Goal: Task Accomplishment & Management: Use online tool/utility

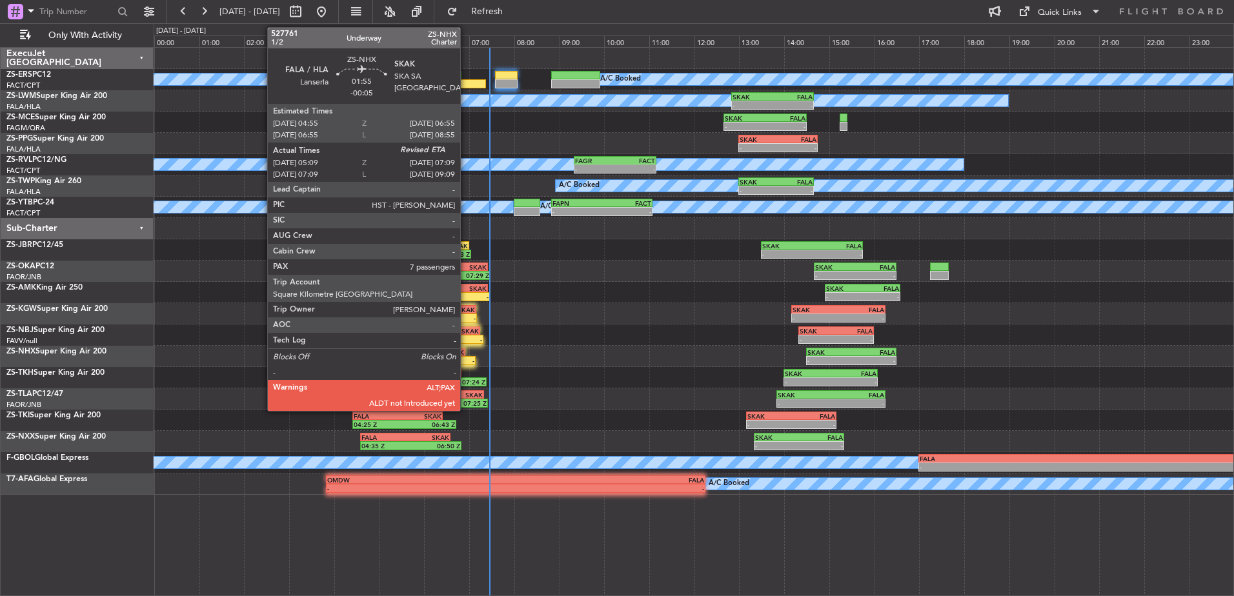
click at [466, 362] on div "-" at bounding box center [453, 361] width 44 height 8
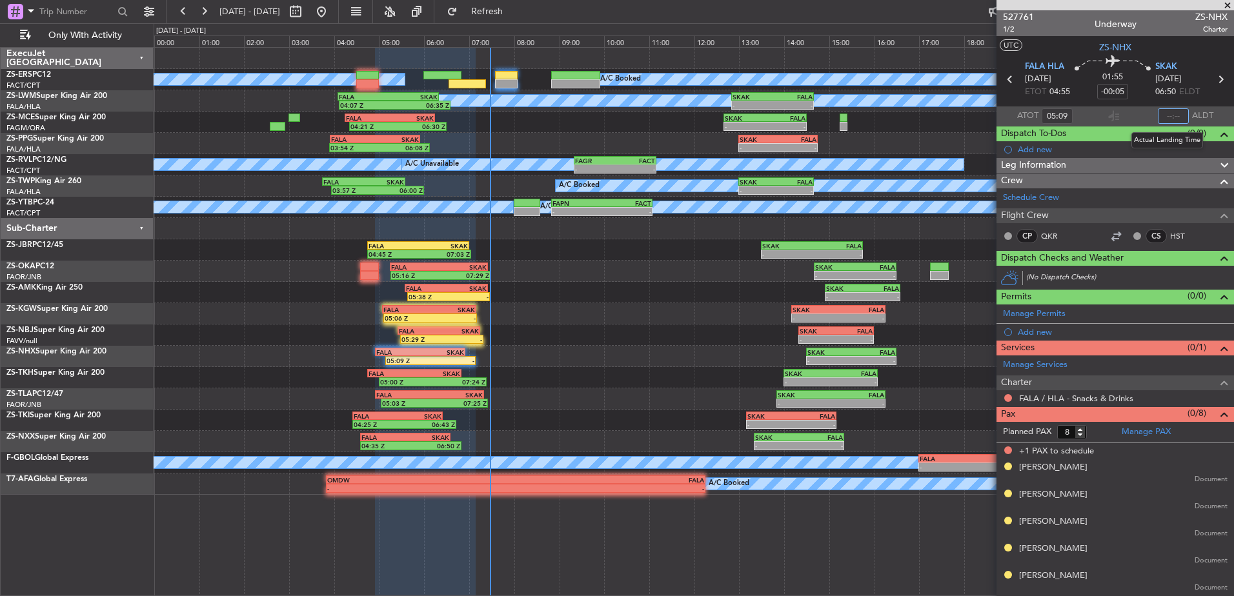
click at [1174, 113] on input "text" at bounding box center [1173, 115] width 31 height 15
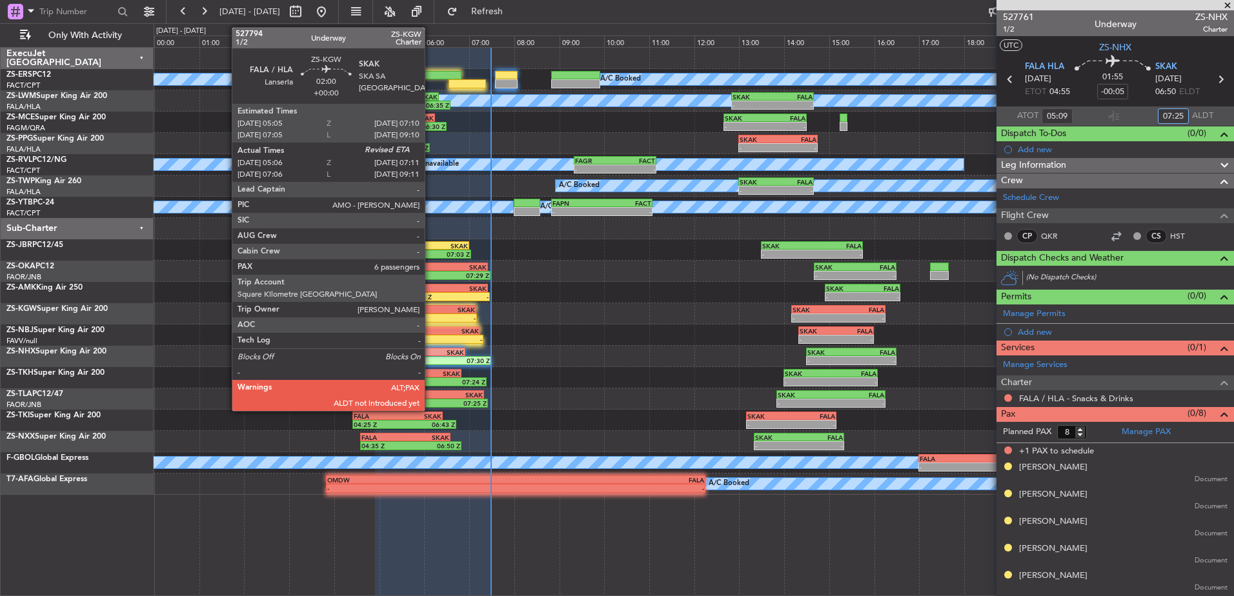
click at [431, 315] on div "-" at bounding box center [453, 318] width 46 height 8
type input "07:25"
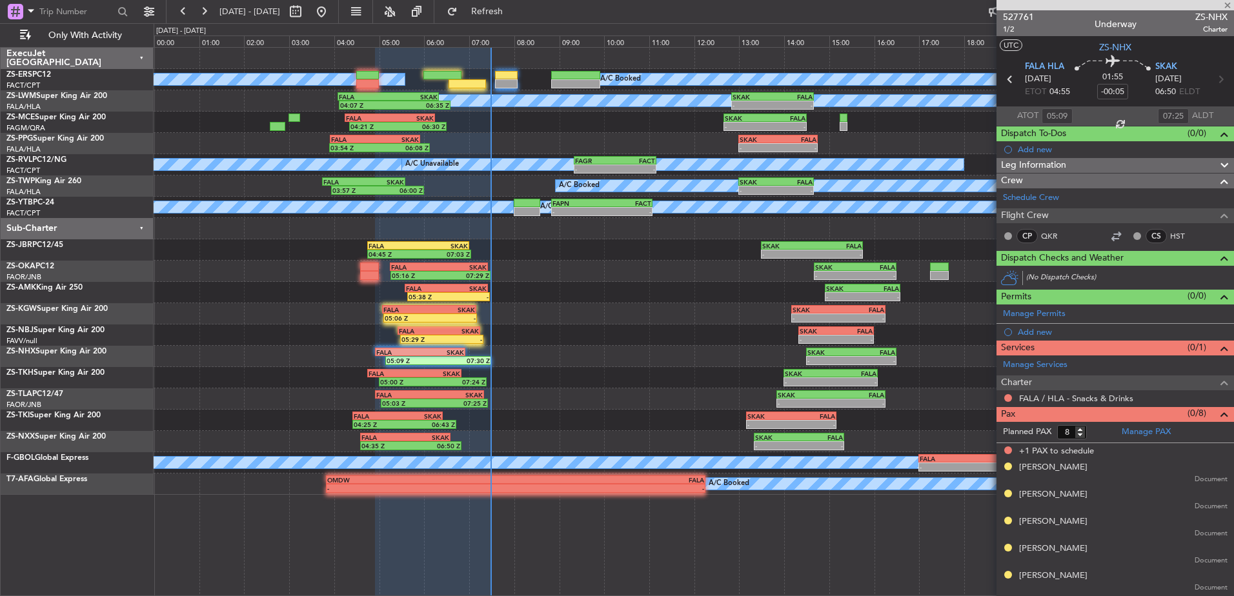
type input "05:06"
type input "9"
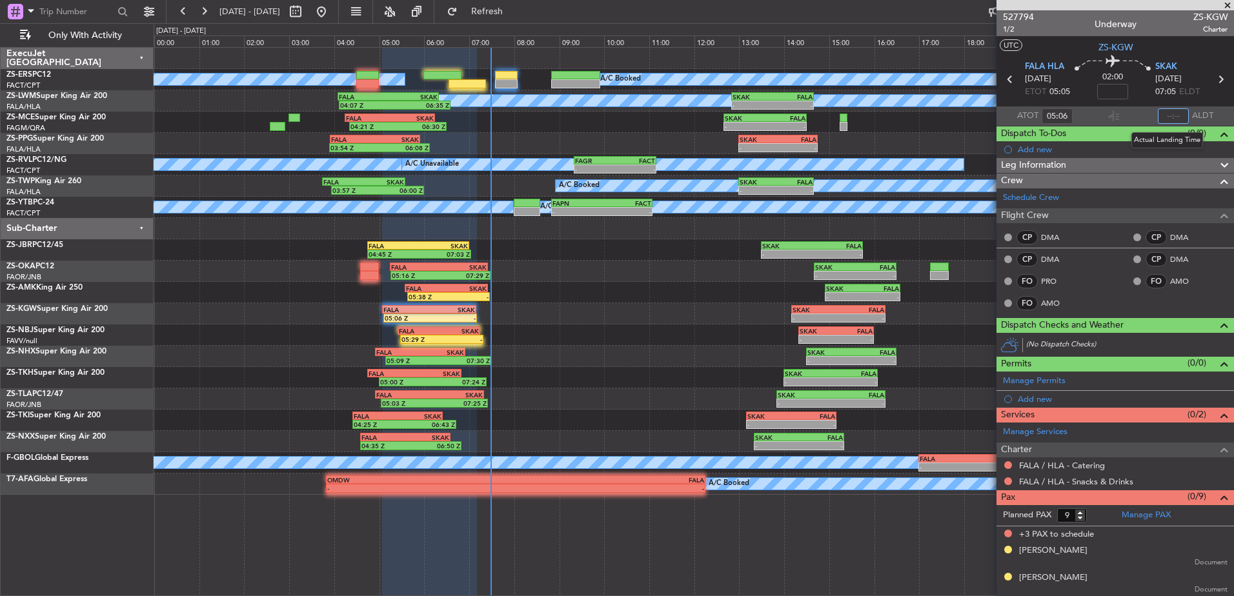
click at [1170, 116] on input "text" at bounding box center [1173, 115] width 31 height 15
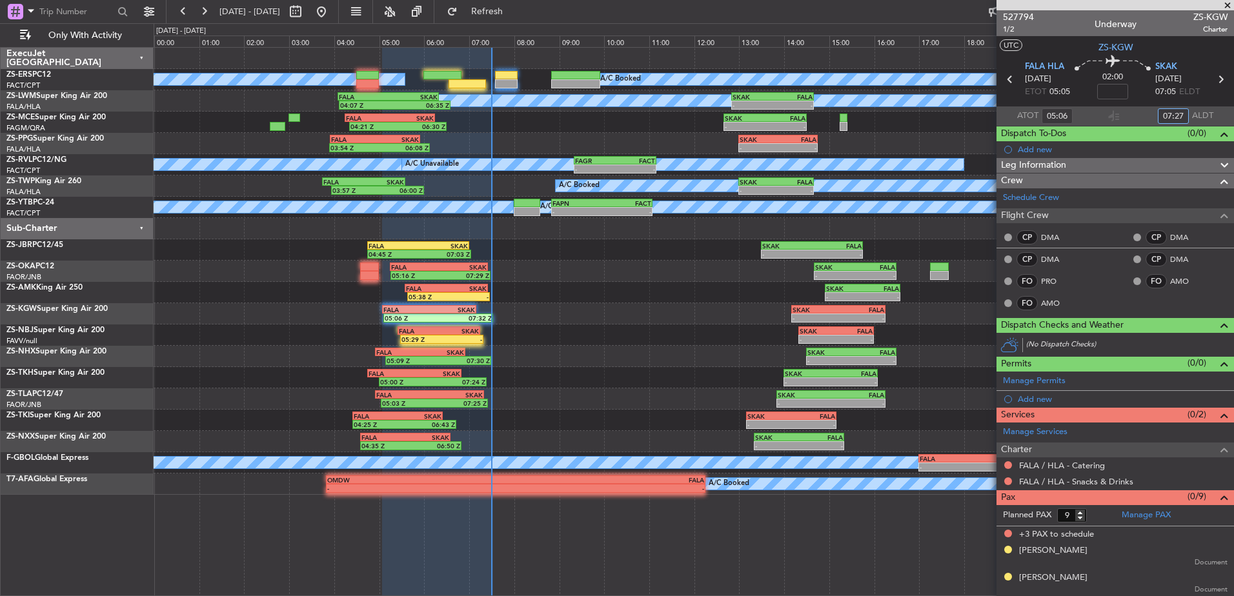
type input "07:27"
click at [208, 12] on button at bounding box center [204, 11] width 21 height 21
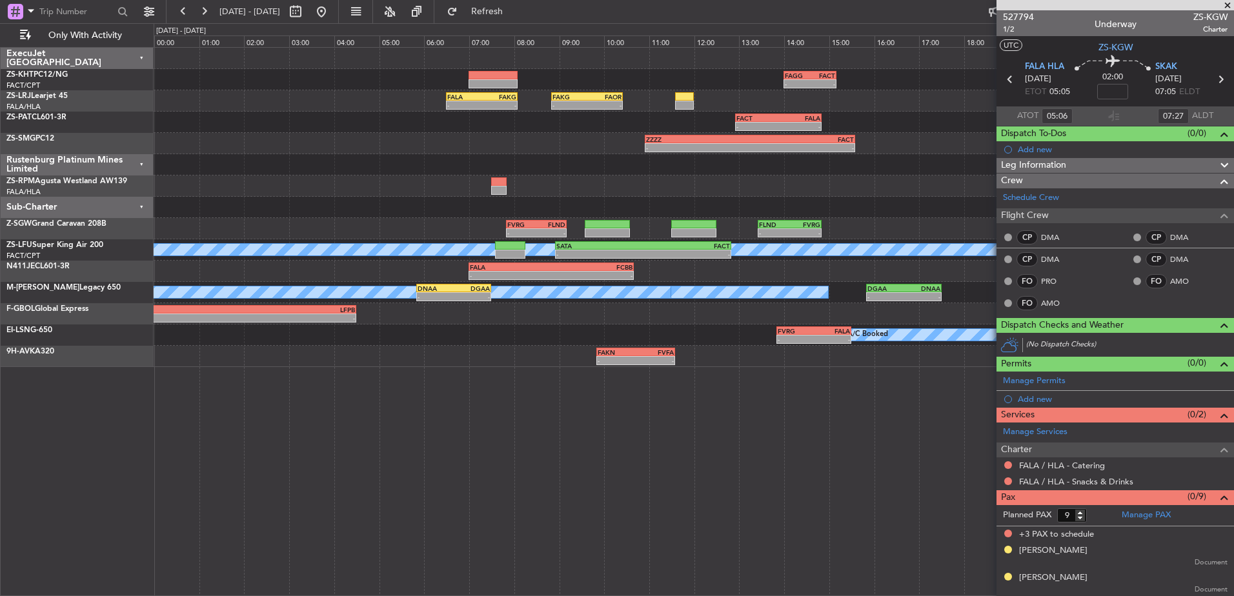
click at [143, 207] on div "Sub-Charter" at bounding box center [77, 207] width 153 height 21
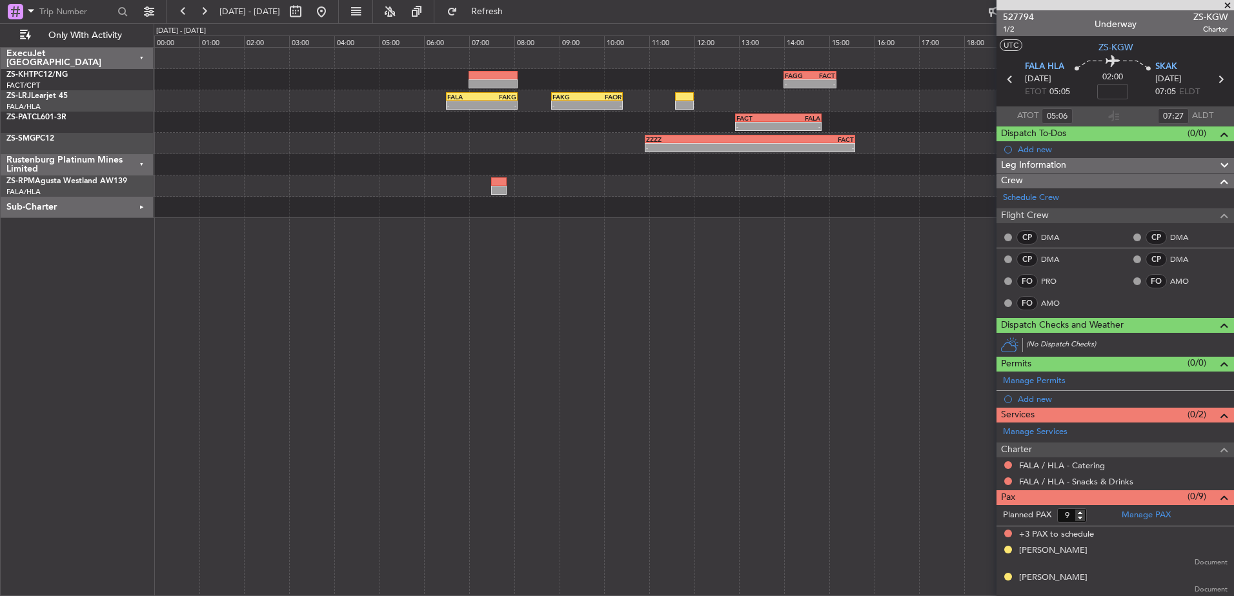
click at [142, 165] on div "Rustenburg Platinum Mines Limited" at bounding box center [77, 164] width 153 height 21
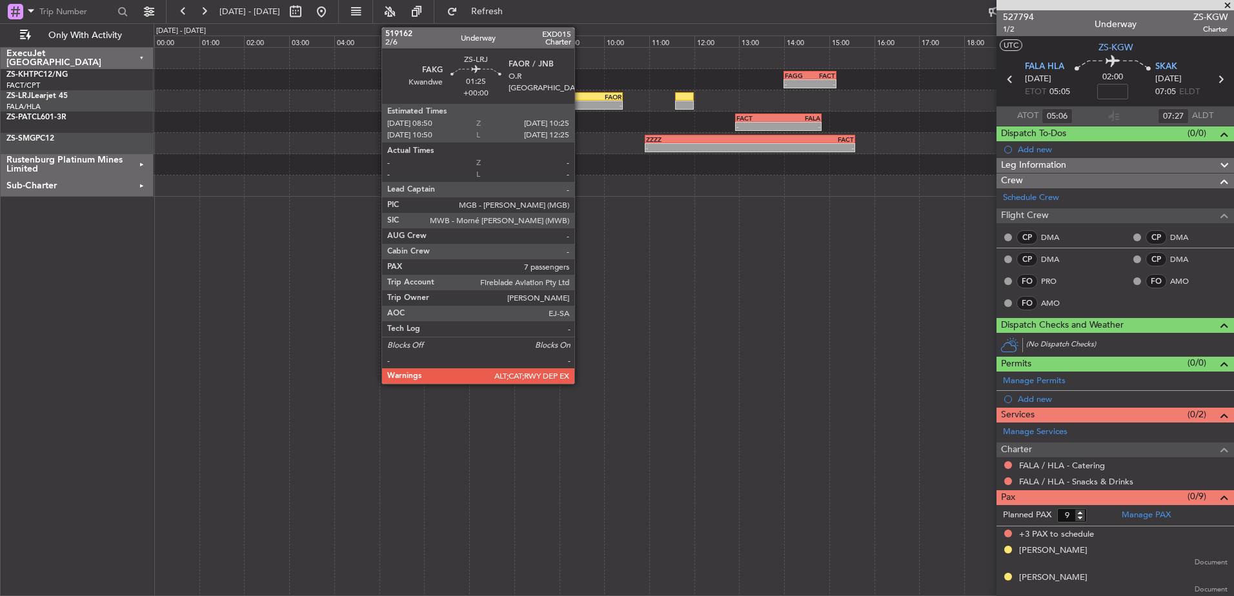
type input "07:06"
type input "09:27"
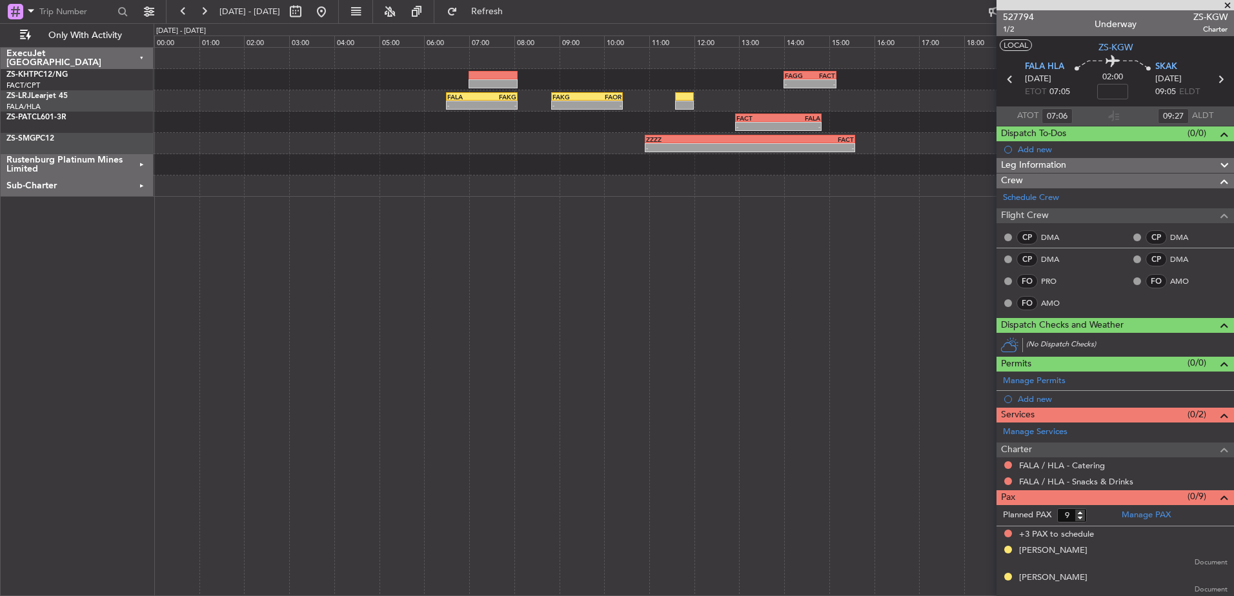
type input "05:06"
type input "07:27"
click at [1228, 3] on span at bounding box center [1227, 6] width 13 height 12
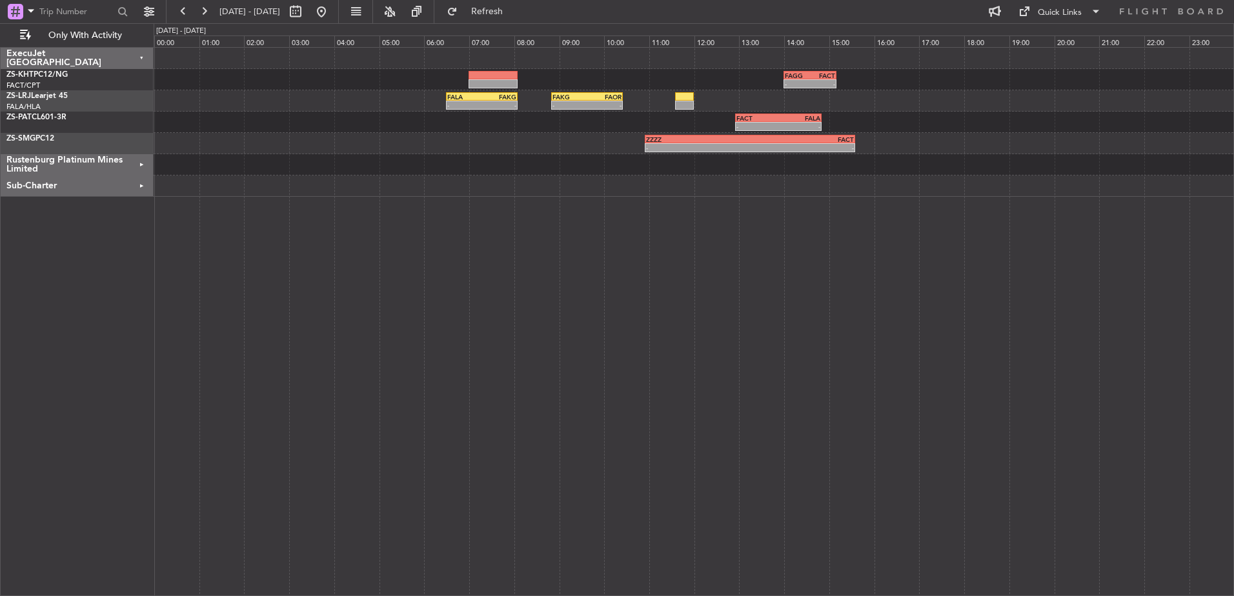
type input "0"
click at [183, 12] on button at bounding box center [183, 11] width 21 height 21
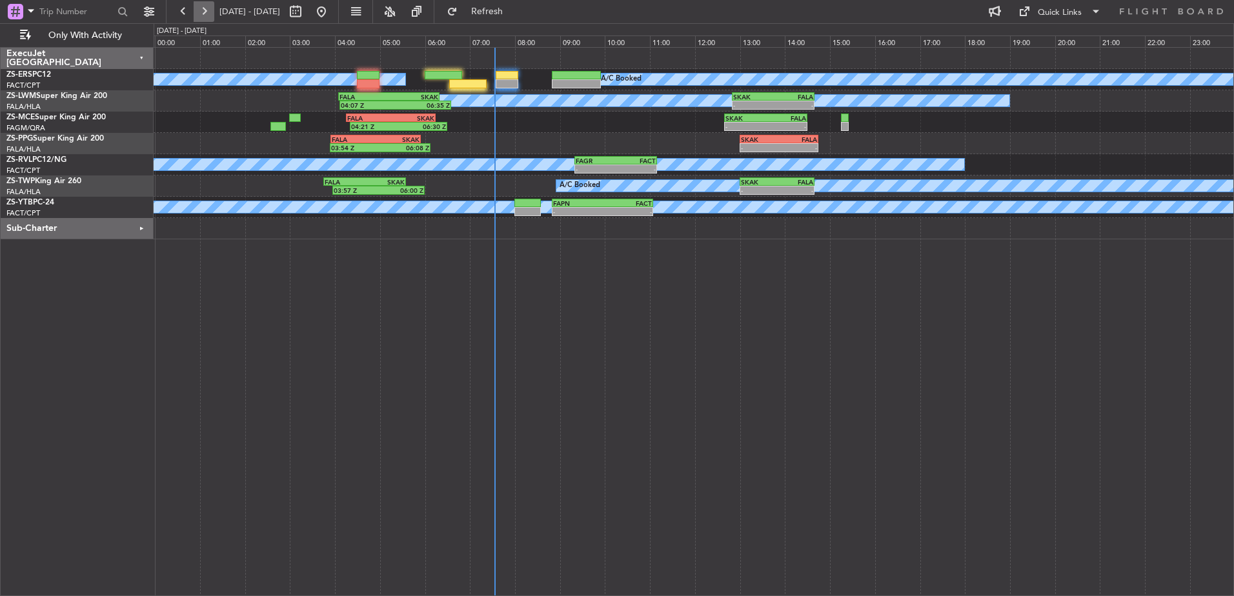
click at [205, 14] on button at bounding box center [204, 11] width 21 height 21
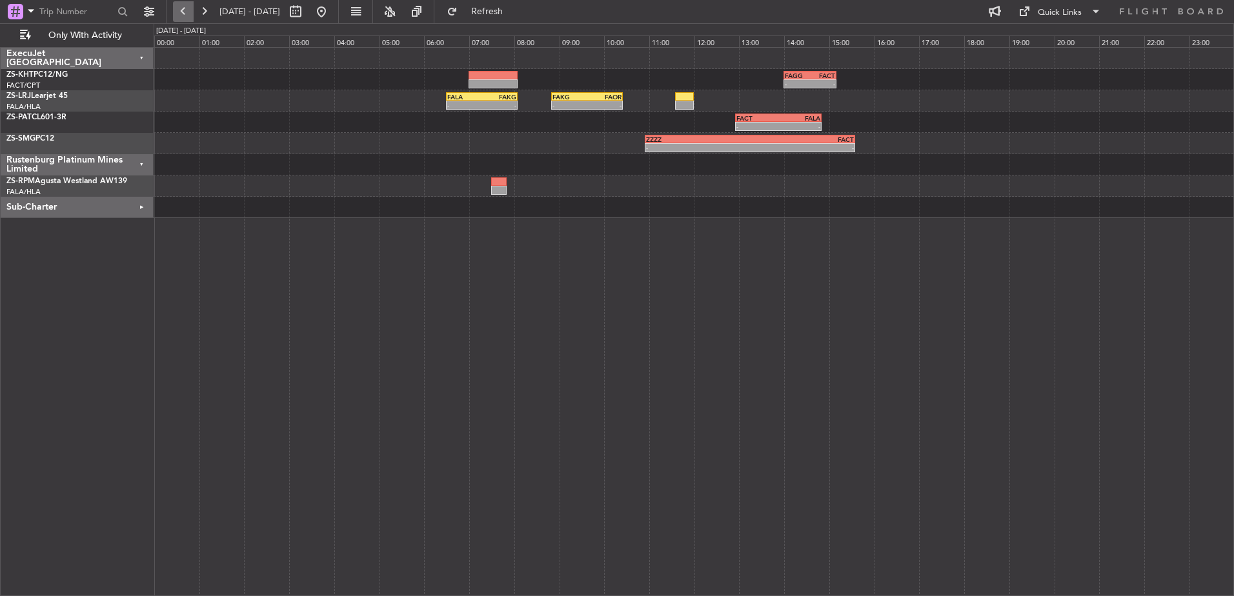
click at [185, 14] on button at bounding box center [183, 11] width 21 height 21
